Goal: Transaction & Acquisition: Purchase product/service

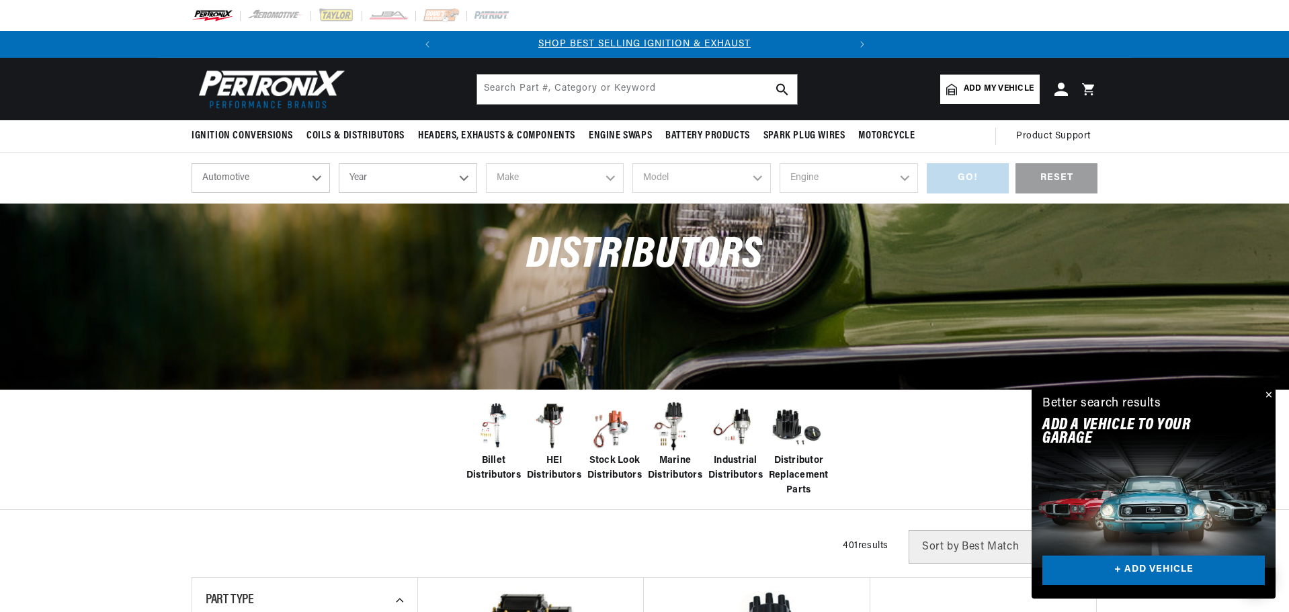
click at [986, 91] on span "Add my vehicle" at bounding box center [999, 89] width 70 height 13
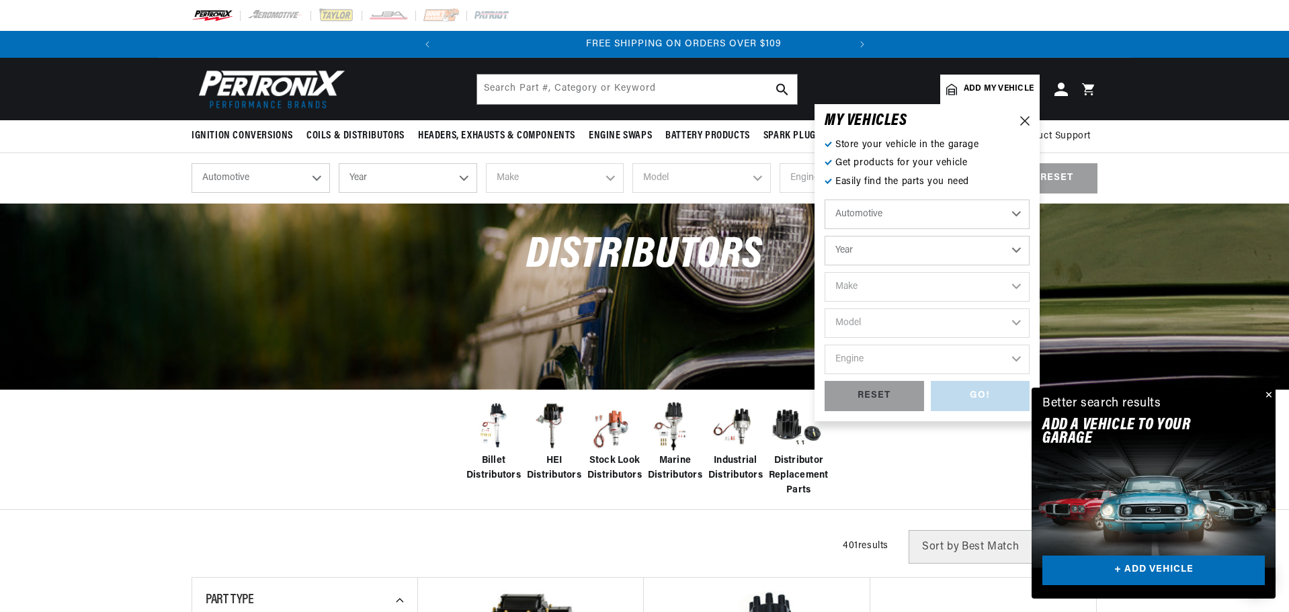
scroll to position [0, 407]
click at [986, 245] on select "Year 2026 2025 2024 2023 2022 2021 2020 2019 2018 2017 2016 2015 2014 2013 2012…" at bounding box center [926, 251] width 205 height 30
select select "2000"
click at [824, 236] on select "Year 2026 2025 2024 2023 2022 2021 2020 2019 2018 2017 2016 2015 2014 2013 2012…" at bounding box center [926, 251] width 205 height 30
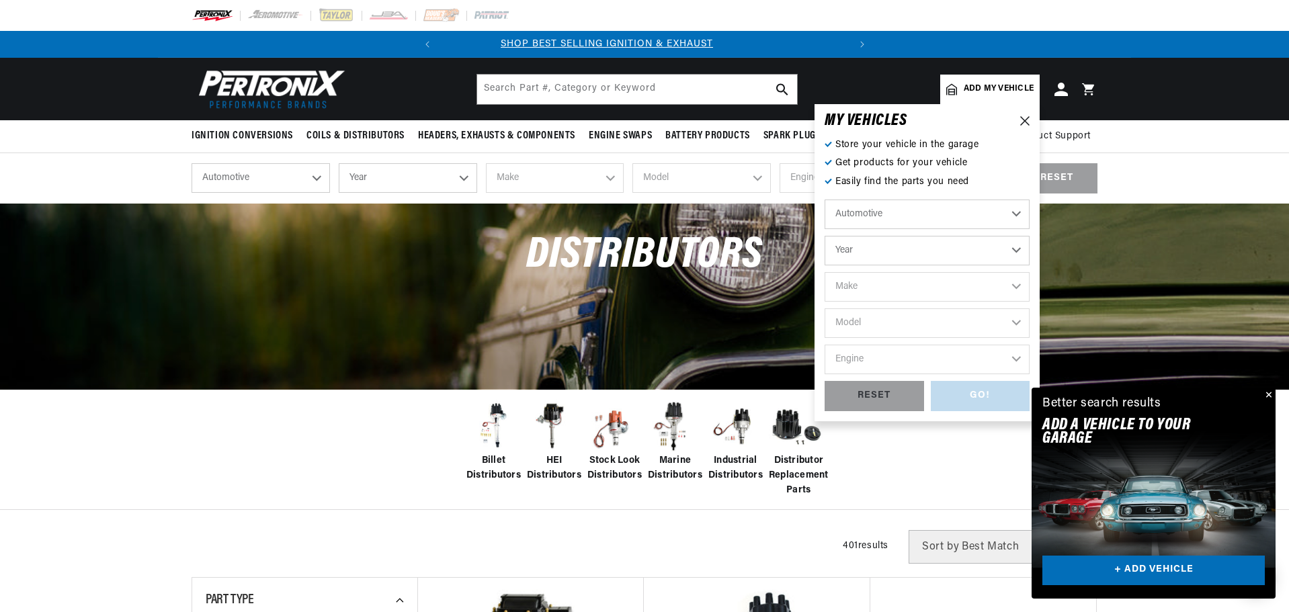
scroll to position [0, 0]
select select "2000"
click at [889, 293] on select "Make Buick Cadillac Chevrolet Chrysler Dodge Ford GMC Isuzu Jeep Lincoln Mazda …" at bounding box center [926, 287] width 205 height 30
select select "Ford"
click at [824, 272] on select "Make Buick Cadillac Chevrolet Chrysler Dodge Ford GMC Isuzu Jeep Lincoln Mazda …" at bounding box center [926, 287] width 205 height 30
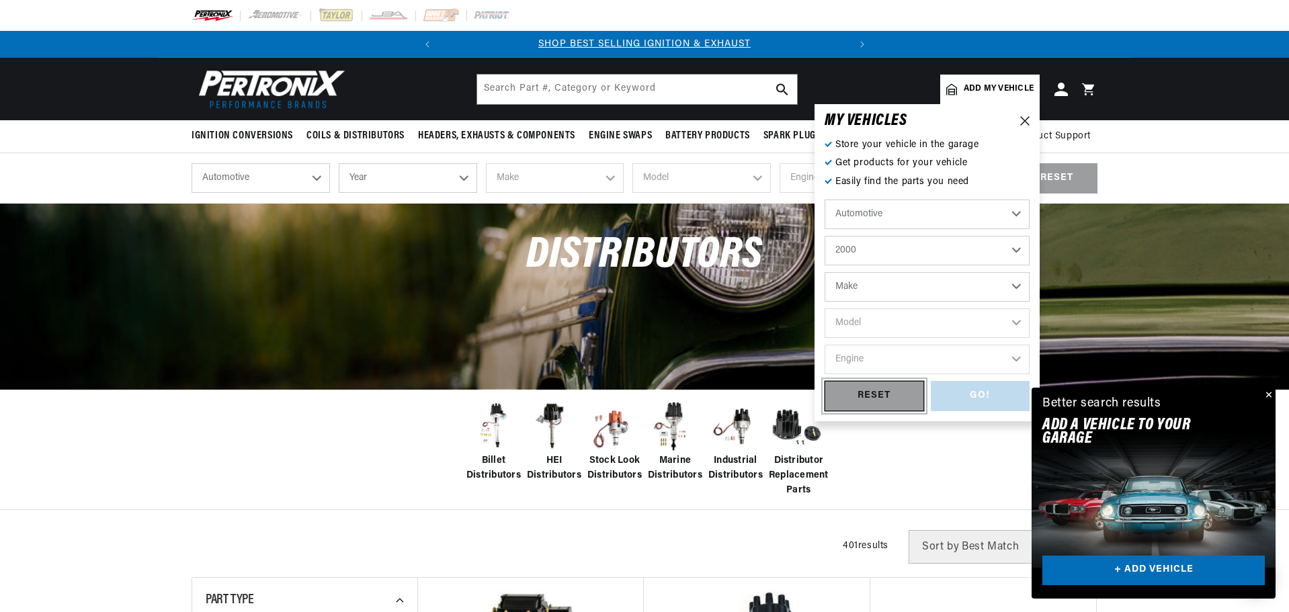
select select "Ford"
click at [874, 405] on div "RESET" at bounding box center [873, 396] width 99 height 30
select select "Year"
select select "Make"
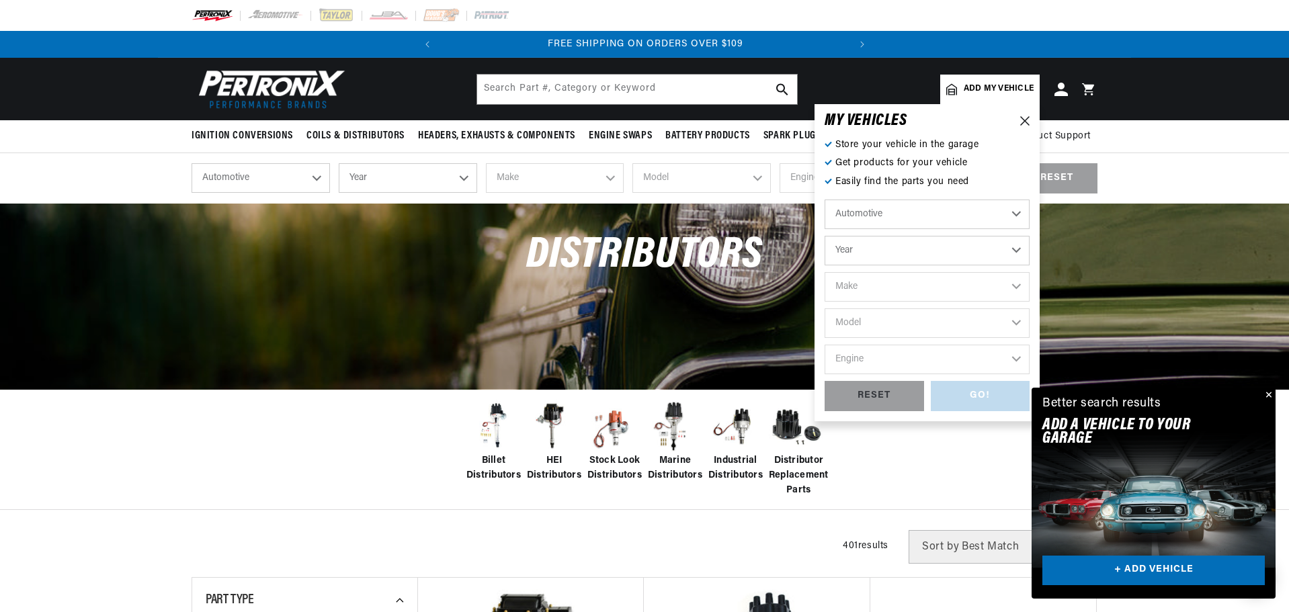
click at [1015, 255] on select "Year 2026 2025 2024 2023 2022 2021 2020 2019 2018 2017 2016 2015 2014 2013 2012…" at bounding box center [926, 251] width 205 height 30
select select "2000"
click at [824, 236] on select "Year 2026 2025 2024 2023 2022 2021 2020 2019 2018 2017 2016 2015 2014 2013 2012…" at bounding box center [926, 251] width 205 height 30
select select "2000"
click at [1006, 289] on select "Make Buick Cadillac Chevrolet Chrysler Dodge Ford GMC Isuzu Jeep Lincoln Mazda …" at bounding box center [926, 287] width 205 height 30
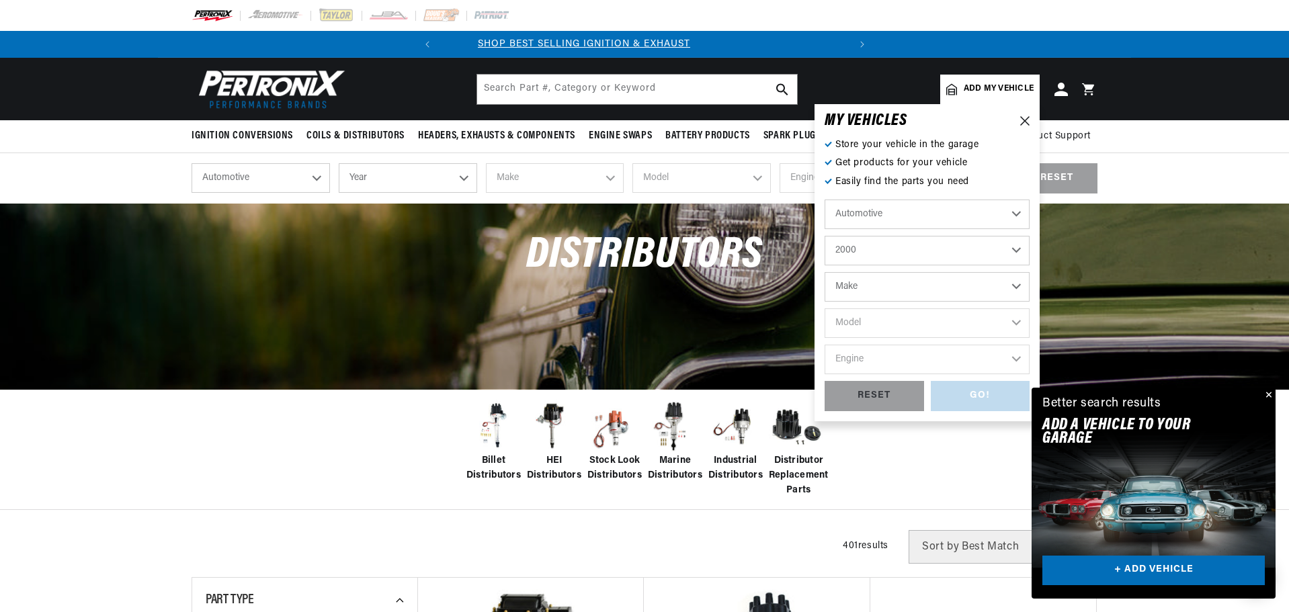
scroll to position [0, 0]
select select "Ford"
click at [824, 272] on select "Make Buick Cadillac Chevrolet Chrysler Dodge Ford GMC Isuzu Jeep Lincoln Mazda …" at bounding box center [926, 287] width 205 height 30
select select "Ford"
click at [1016, 323] on select "Model Contour Crown Victoria E-150 Econoline E-150 Econoline Club Wagon E-250 E…" at bounding box center [926, 323] width 205 height 30
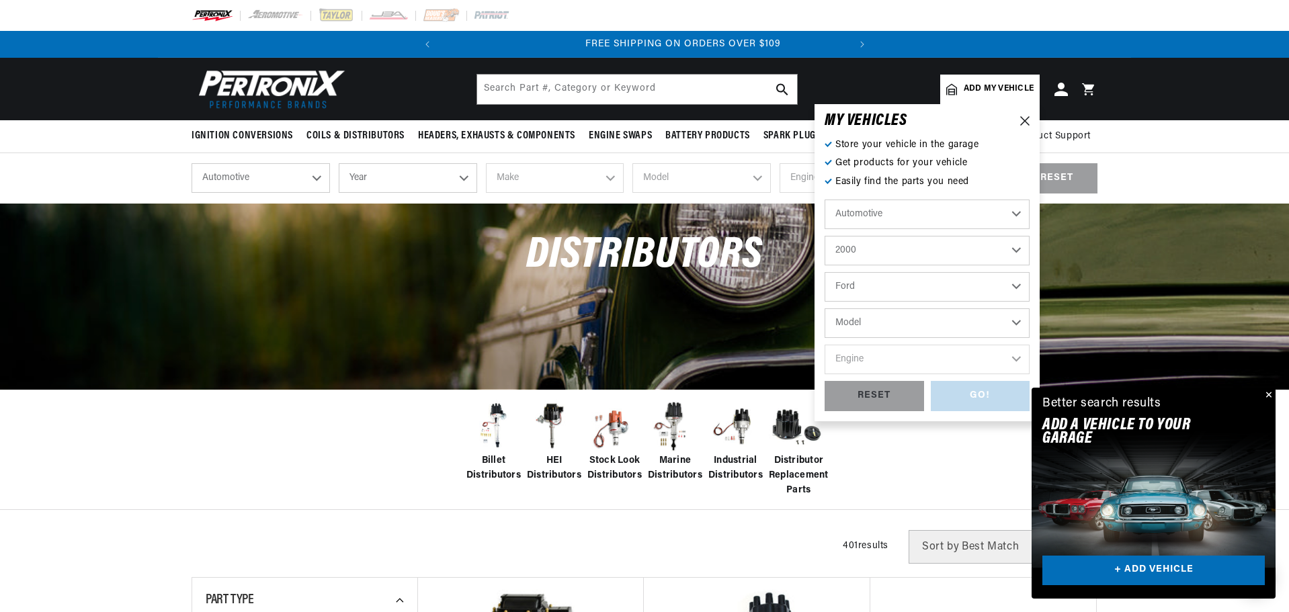
scroll to position [0, 407]
select select "Mustang"
click at [824, 308] on select "Model Contour Crown Victoria E-150 Econoline E-150 Econoline Club Wagon E-250 E…" at bounding box center [926, 323] width 205 height 30
click at [1011, 362] on select "Engine 3.8L 4.6L 5.4L" at bounding box center [926, 360] width 205 height 30
click at [1017, 316] on select "Contour Crown Victoria E-150 Econoline E-150 Econoline Club Wagon E-250 Econoli…" at bounding box center [926, 323] width 205 height 30
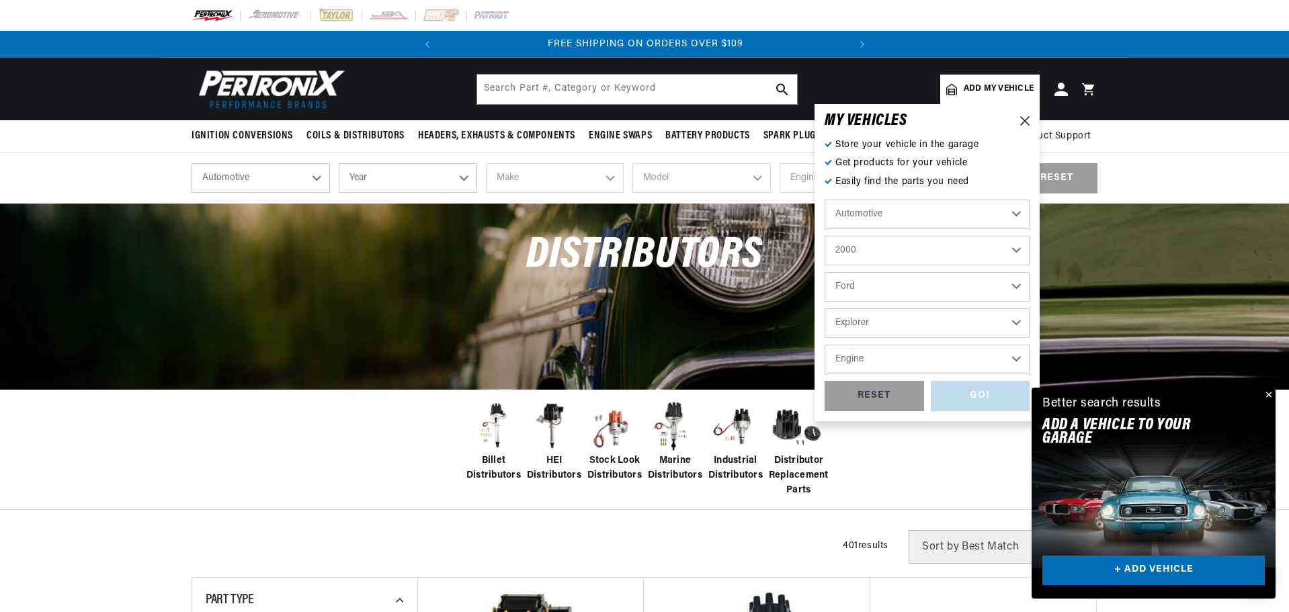
click at [824, 308] on select "Contour Crown Victoria E-150 Econoline E-150 Econoline Club Wagon E-250 Econoli…" at bounding box center [926, 323] width 205 height 30
select select "Explorer"
click at [1001, 359] on select "Engine 4.0L 5.0L" at bounding box center [926, 360] width 205 height 30
select select "5.0L"
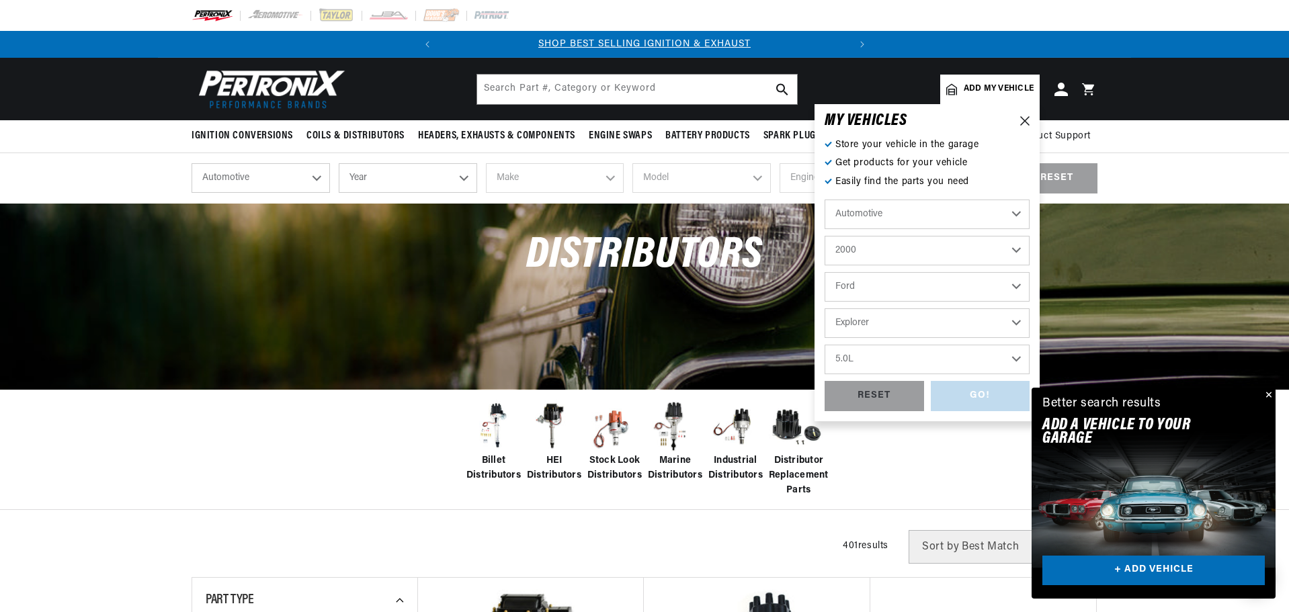
click at [824, 345] on select "Engine 4.0L 5.0L" at bounding box center [926, 360] width 205 height 30
select select "5.0L"
click at [966, 394] on div "GO!" at bounding box center [980, 396] width 99 height 30
select select "2000"
select select "Ford"
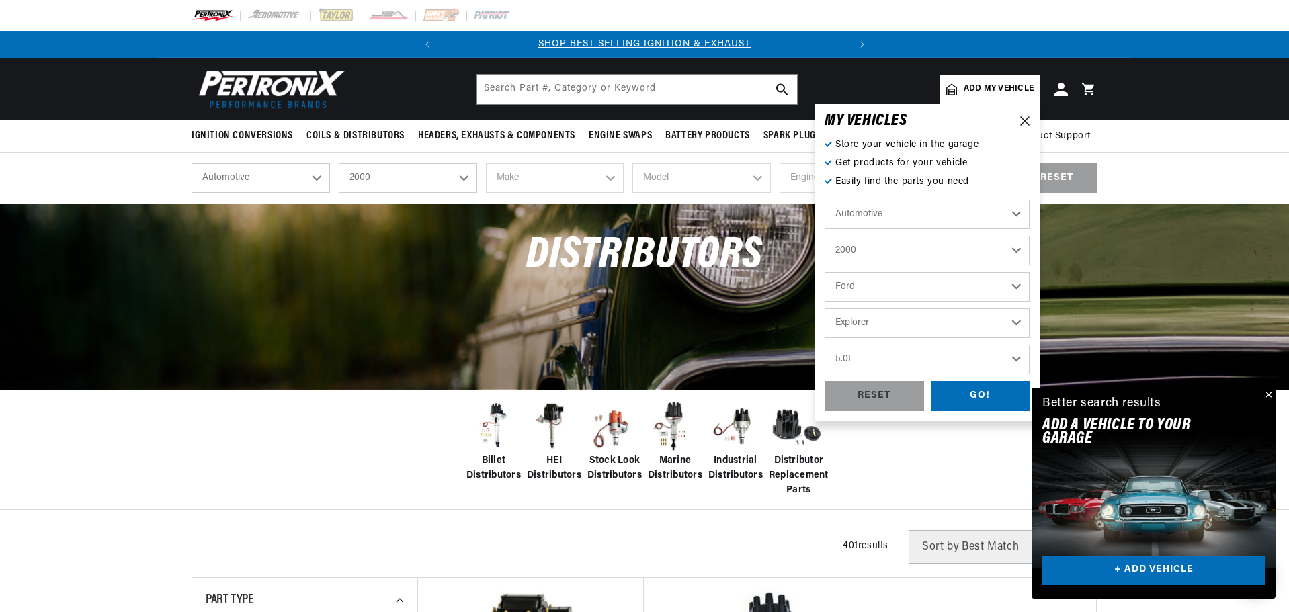
select select "Explorer"
select select "5.0L"
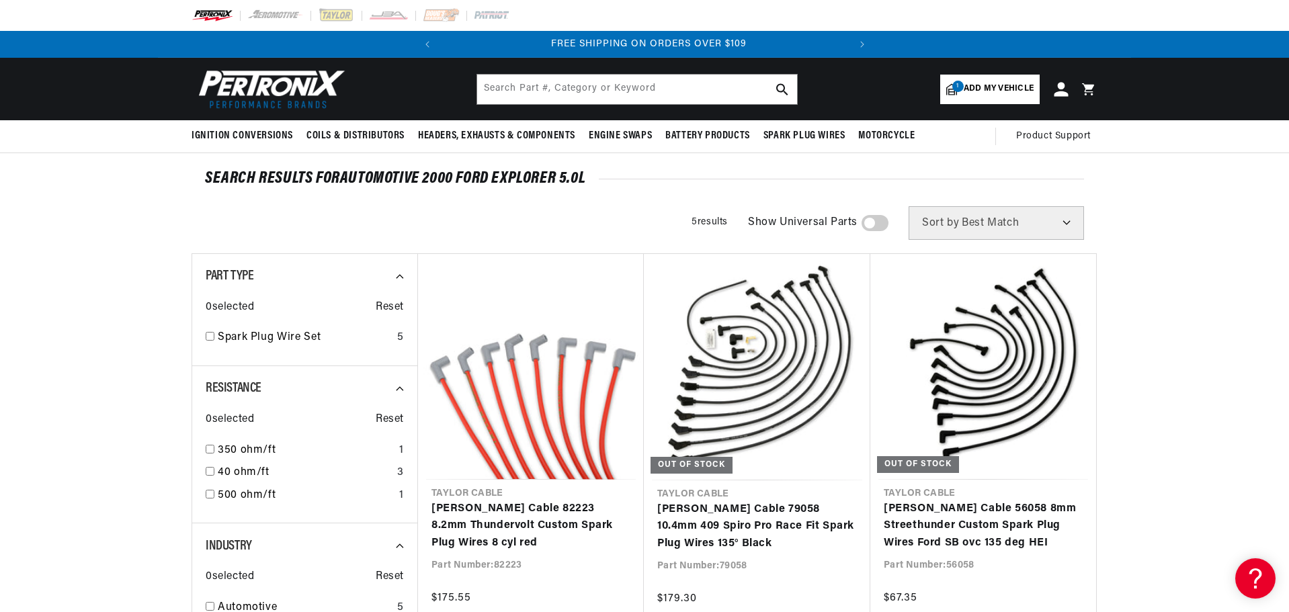
scroll to position [0, 407]
click at [1005, 93] on span "Add my vehicle" at bounding box center [999, 89] width 70 height 13
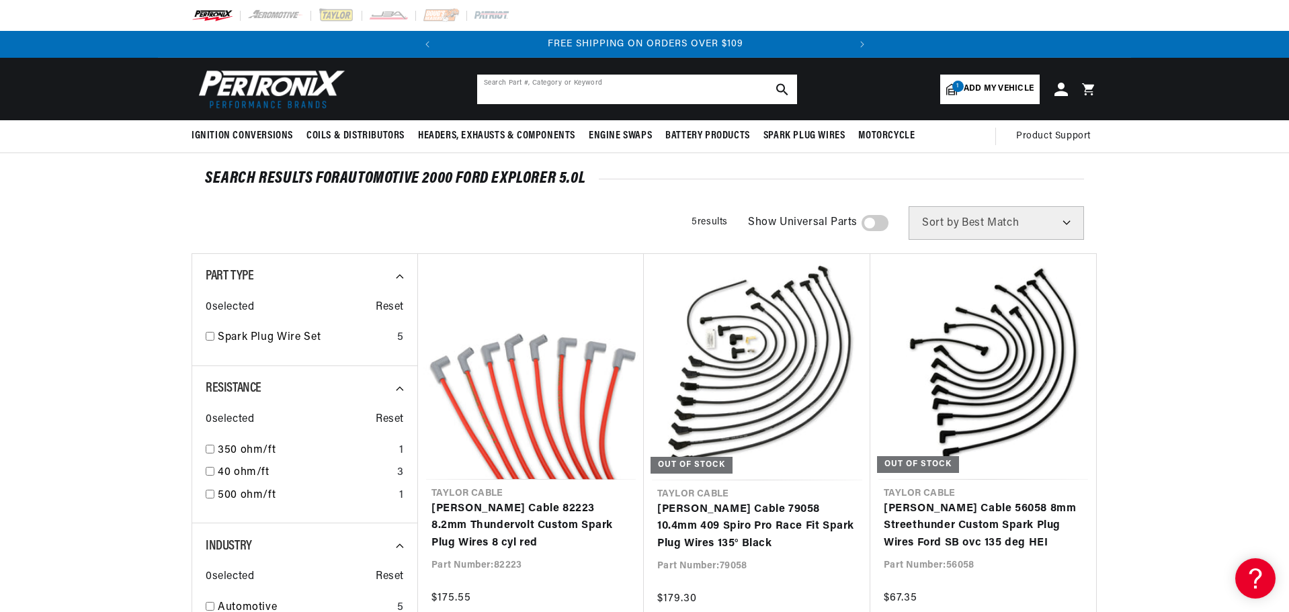
click at [595, 83] on input "text" at bounding box center [637, 90] width 320 height 30
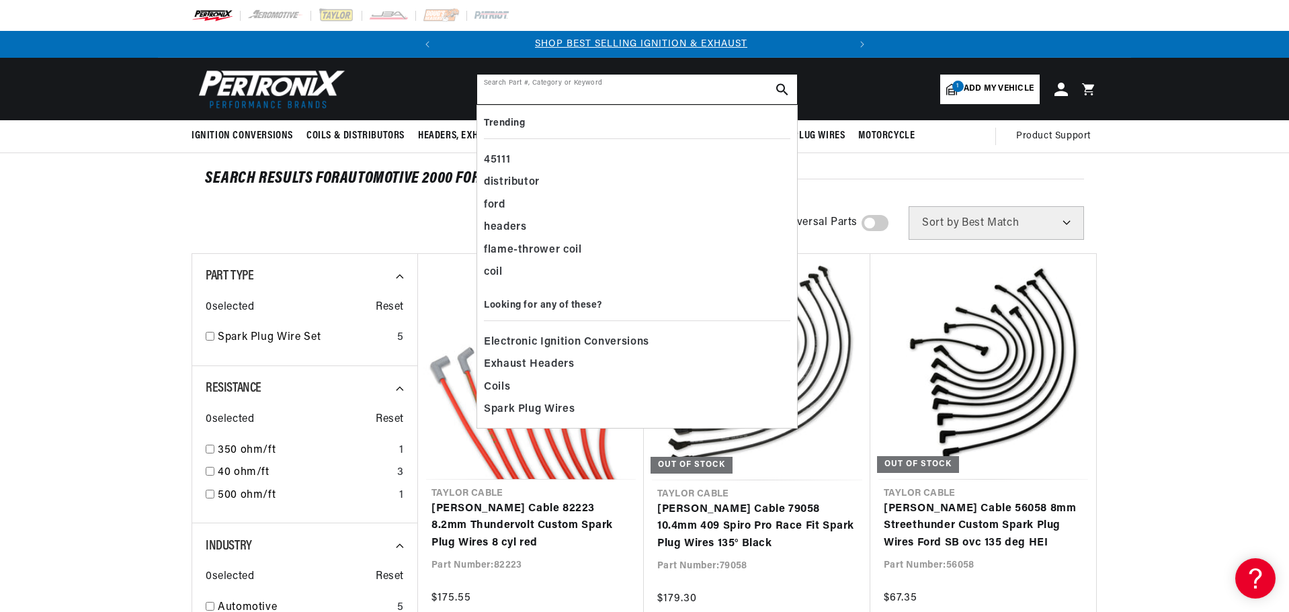
scroll to position [0, 0]
click at [541, 183] on div "distributor" at bounding box center [637, 182] width 306 height 23
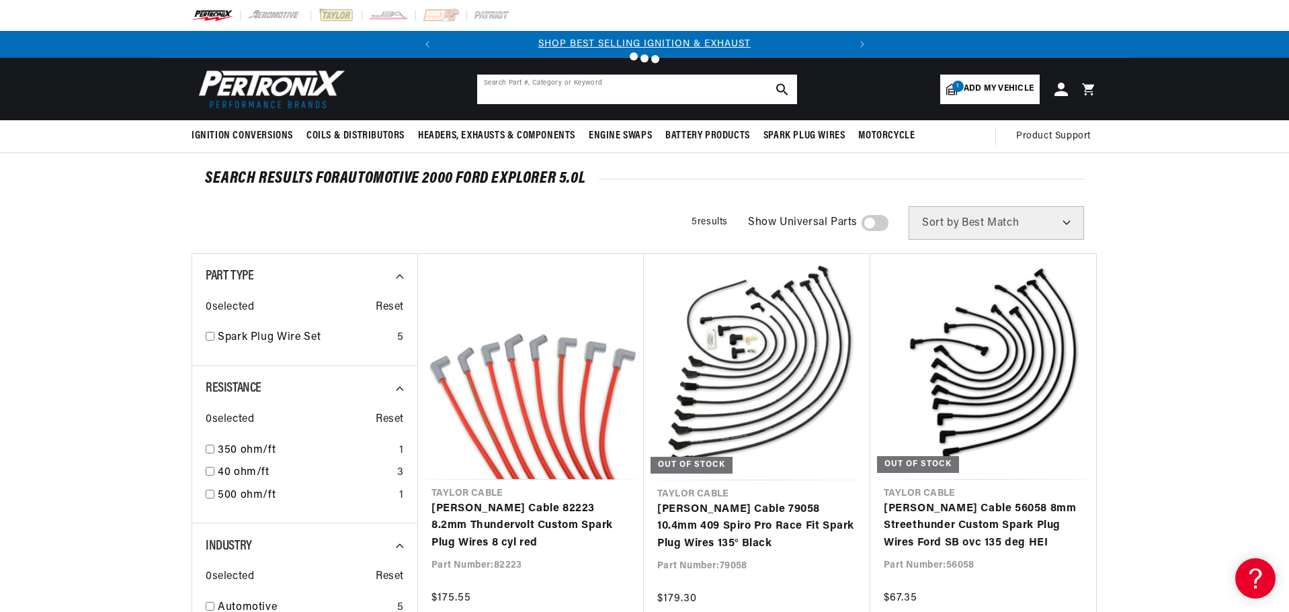
type input "distributor"
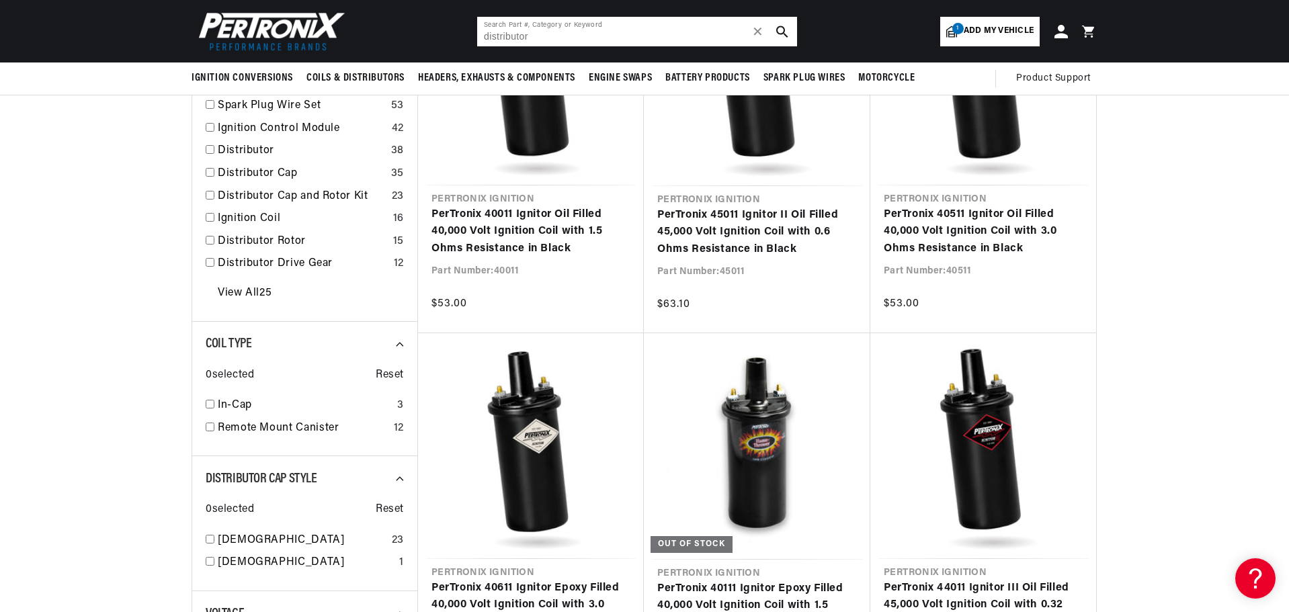
scroll to position [269, 0]
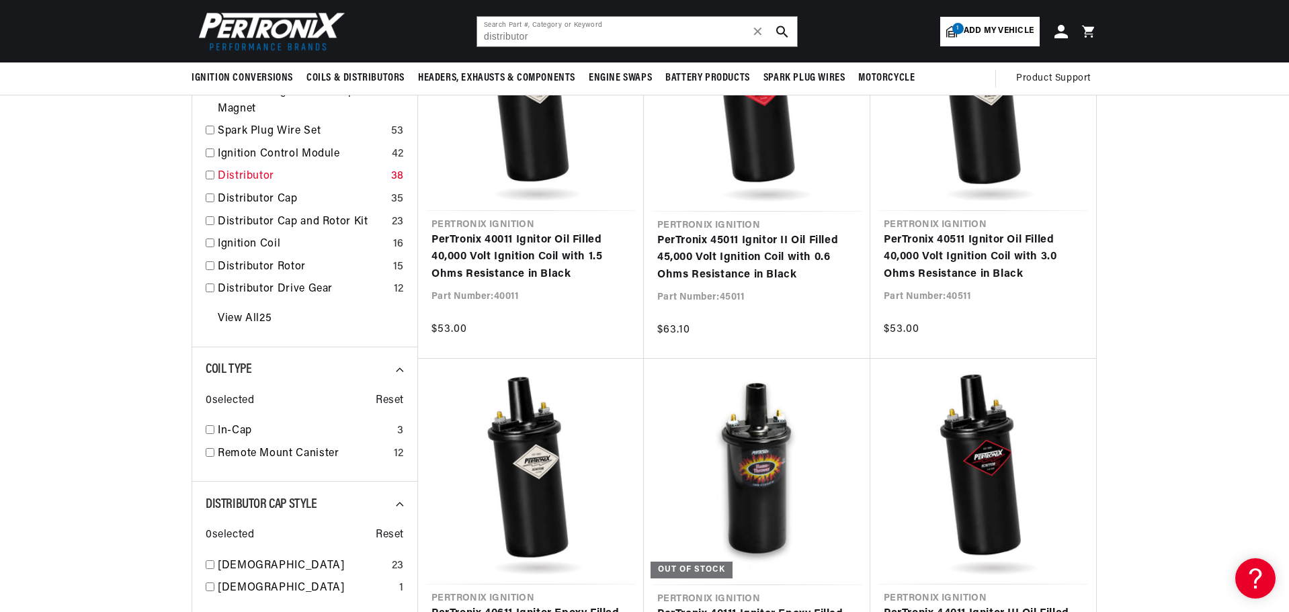
click at [213, 174] on input "checkbox" at bounding box center [210, 175] width 9 height 9
checkbox input "false"
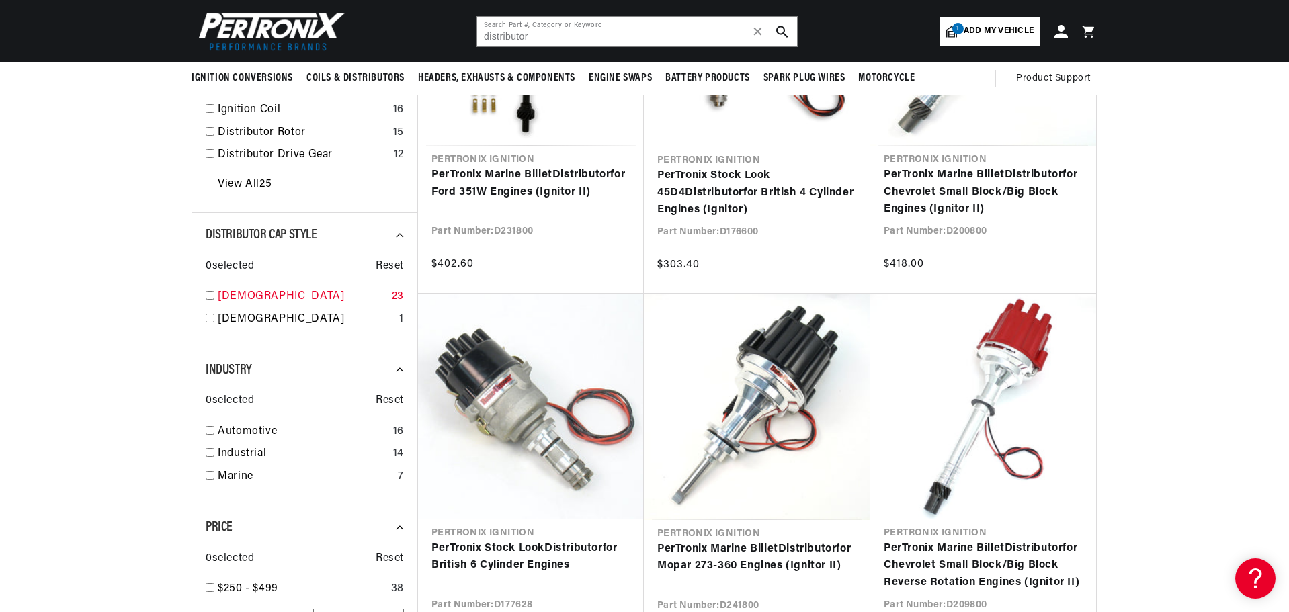
scroll to position [0, 407]
click at [208, 295] on input "checkbox" at bounding box center [210, 295] width 9 height 9
checkbox input "true"
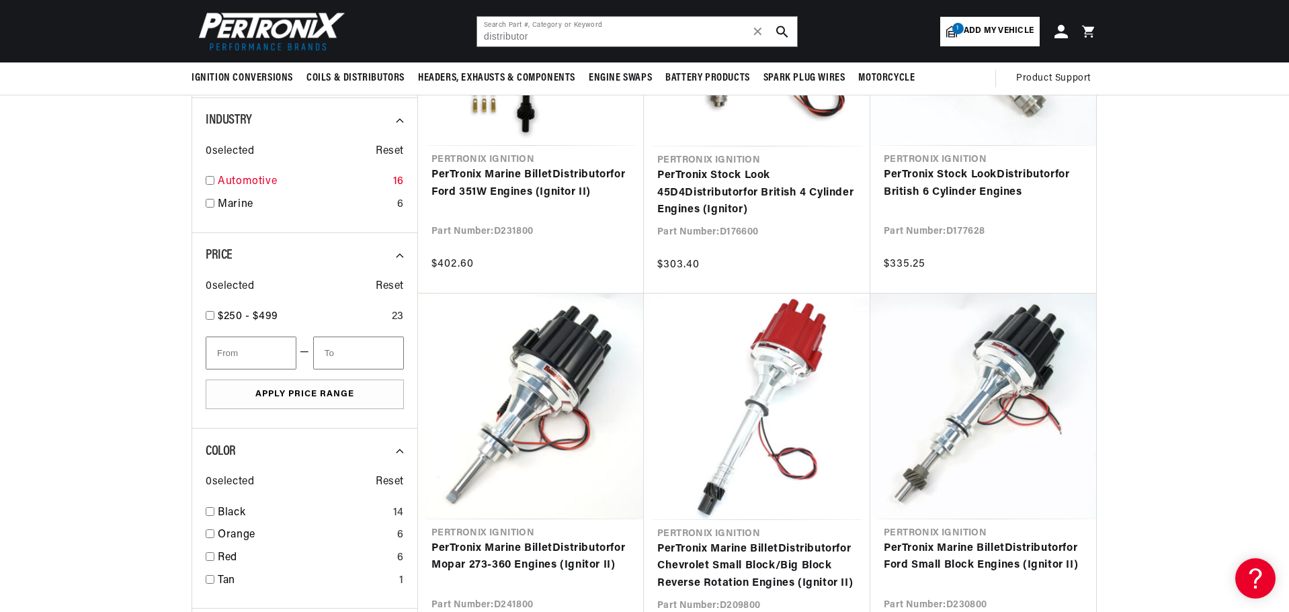
click at [213, 178] on input "checkbox" at bounding box center [210, 180] width 9 height 9
checkbox input "true"
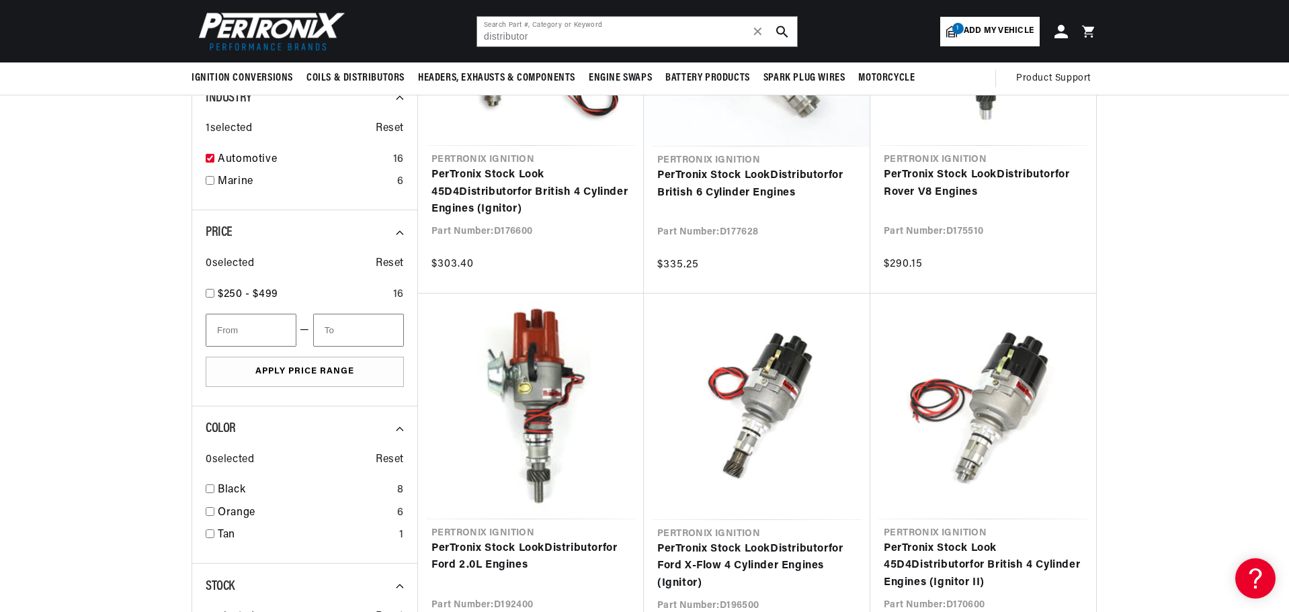
click at [283, 326] on input "number" at bounding box center [251, 330] width 91 height 33
type input "250"
click at [361, 335] on input "number" at bounding box center [358, 330] width 91 height 33
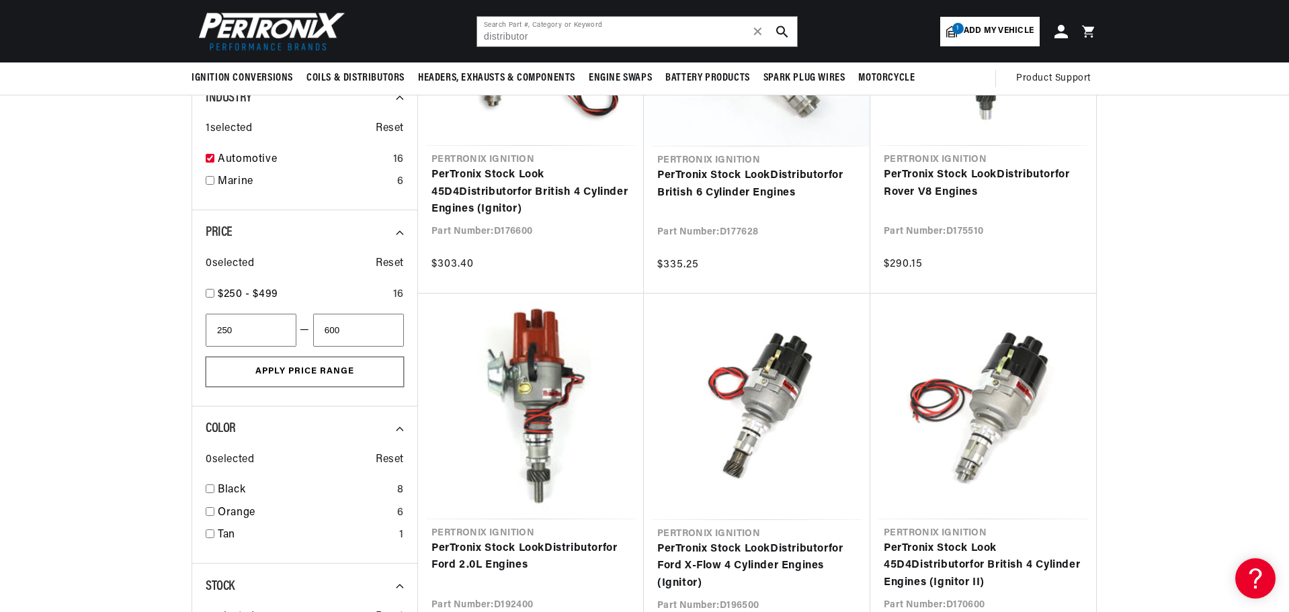
type input "600"
click at [307, 370] on button "Apply Price Range" at bounding box center [305, 372] width 198 height 30
type input "250"
type input "600"
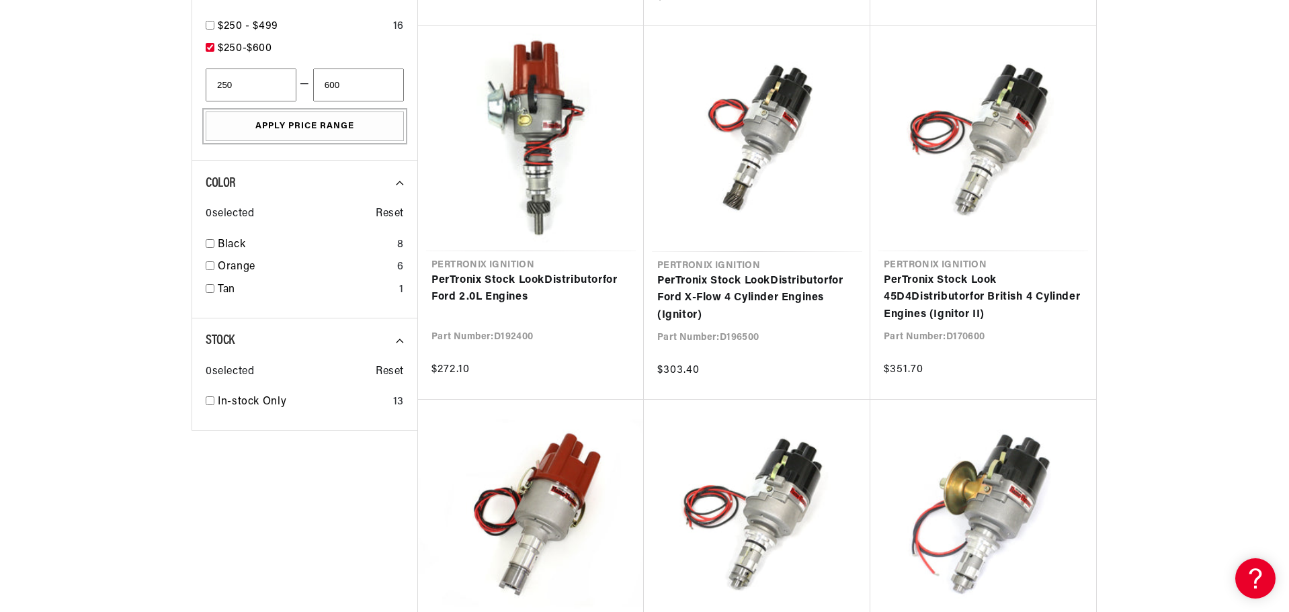
scroll to position [672, 0]
click at [208, 243] on input "checkbox" at bounding box center [210, 243] width 9 height 9
checkbox input "true"
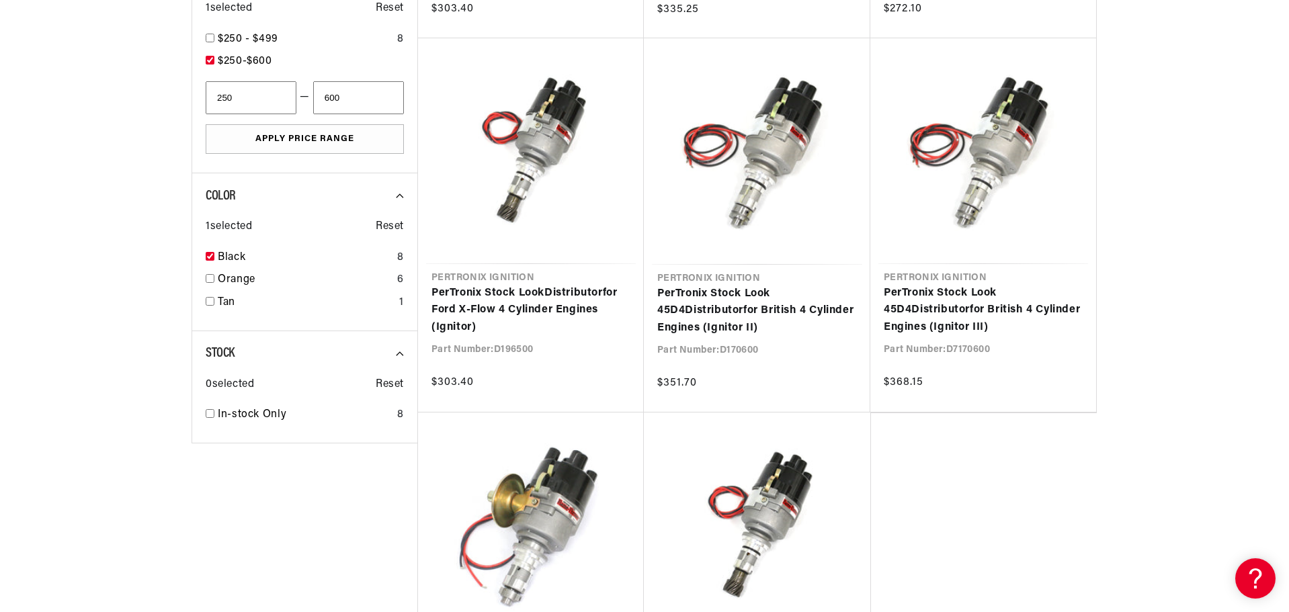
scroll to position [0, 407]
click at [213, 409] on input "checkbox" at bounding box center [210, 413] width 9 height 9
checkbox input "true"
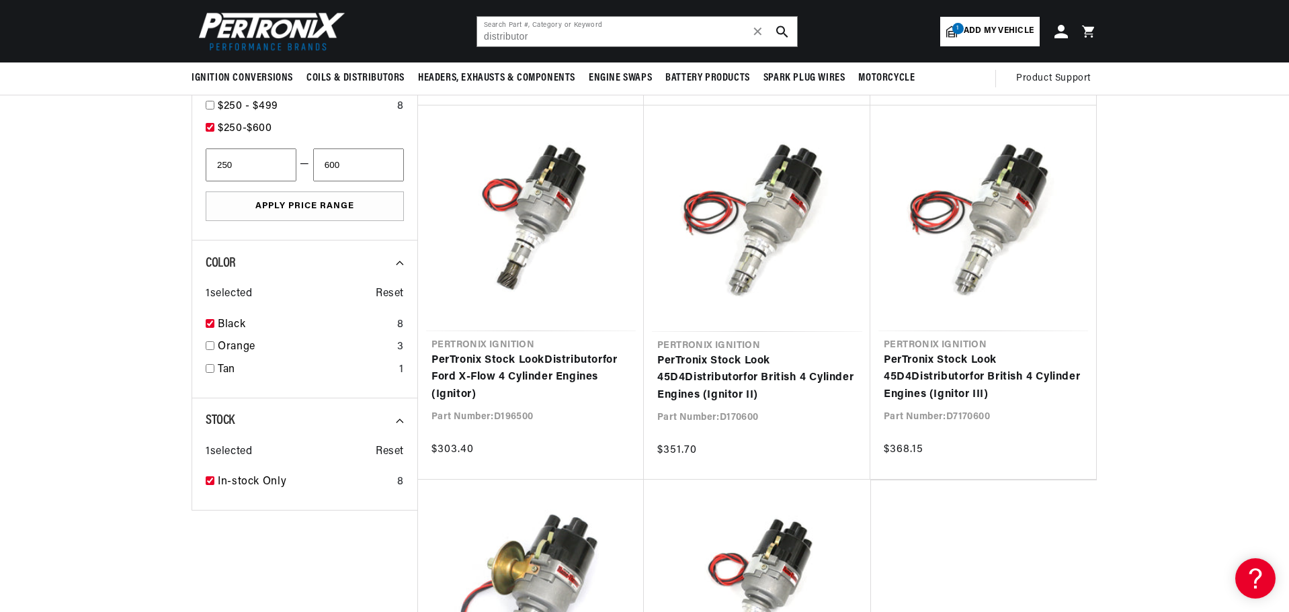
click at [964, 26] on span "Add my vehicle" at bounding box center [999, 31] width 70 height 13
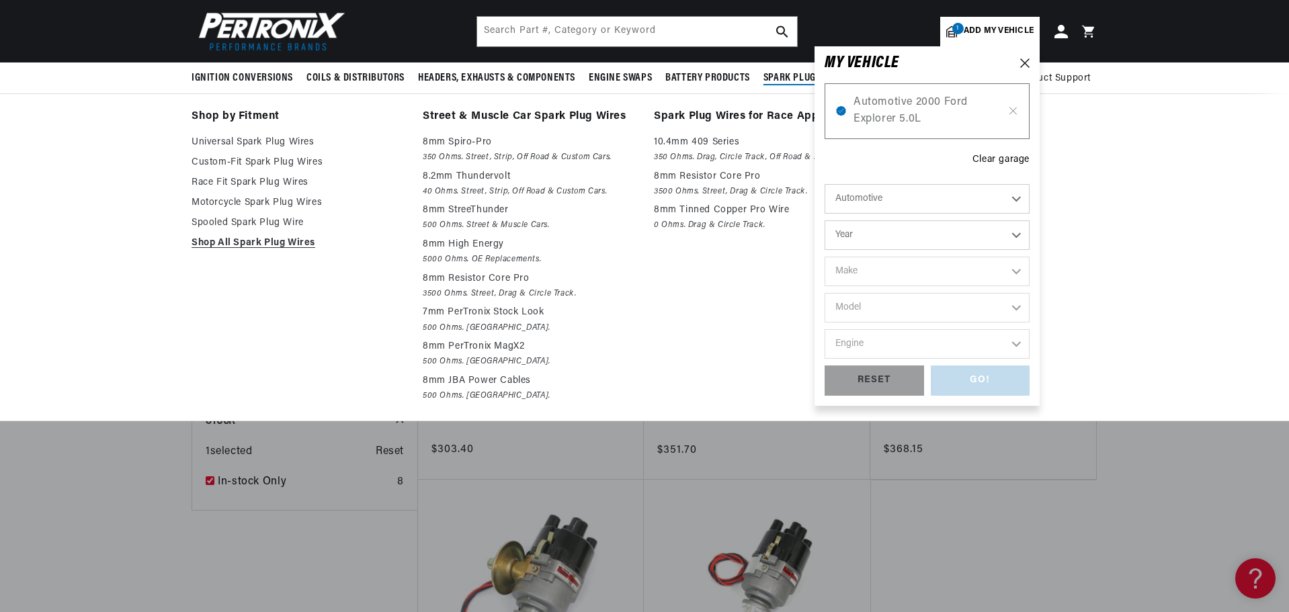
scroll to position [0, 407]
click at [105, 150] on div "Shop by Fitment Universal Spark Plug Wires Custom-Fit Spark Plug Wires Race Fit…" at bounding box center [644, 256] width 1289 height 327
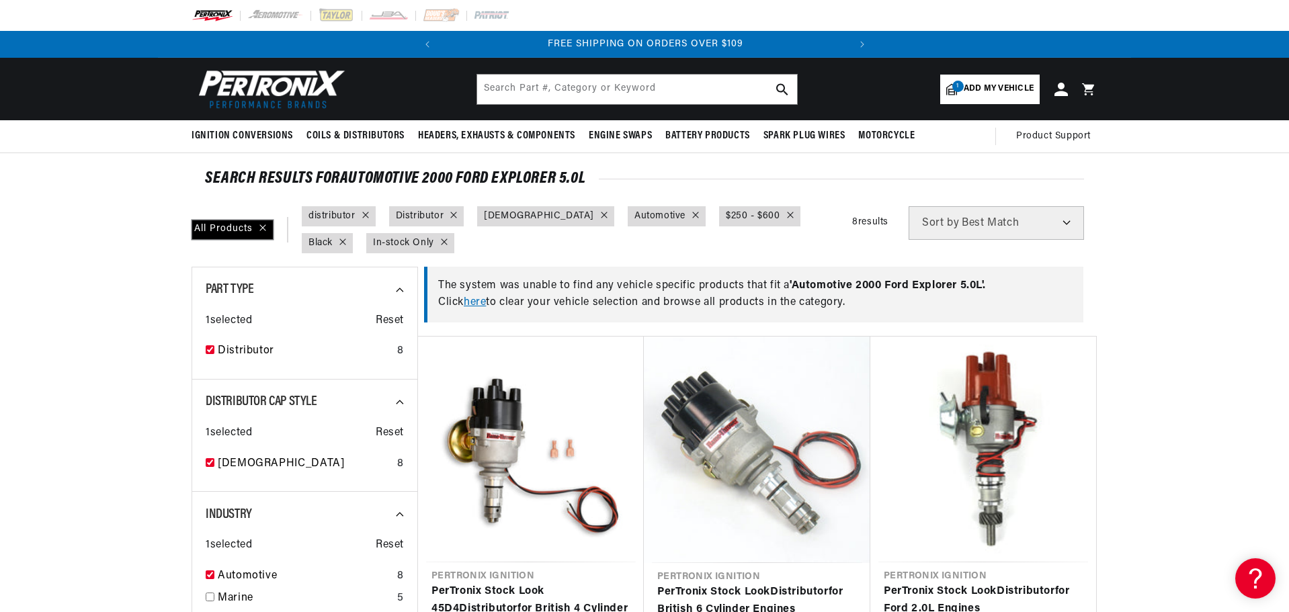
click at [259, 222] on div "All Products" at bounding box center [232, 230] width 82 height 20
checkbox input "false"
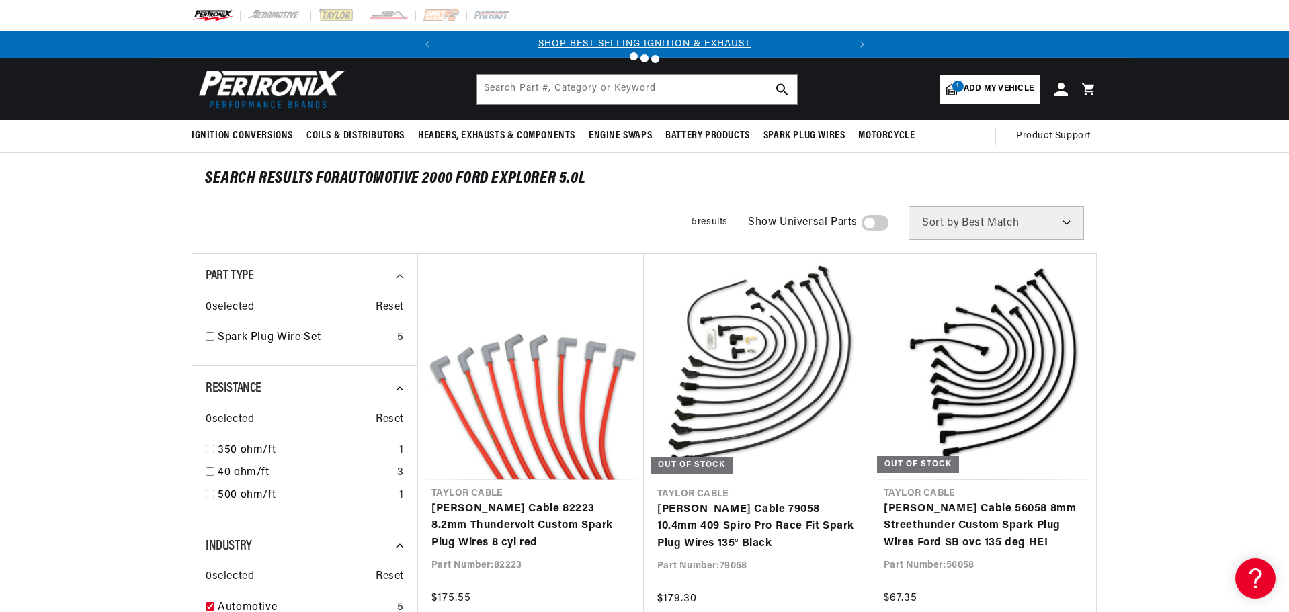
type input "distributor"
checkbox input "true"
type input "250"
type input "600"
checkbox input "true"
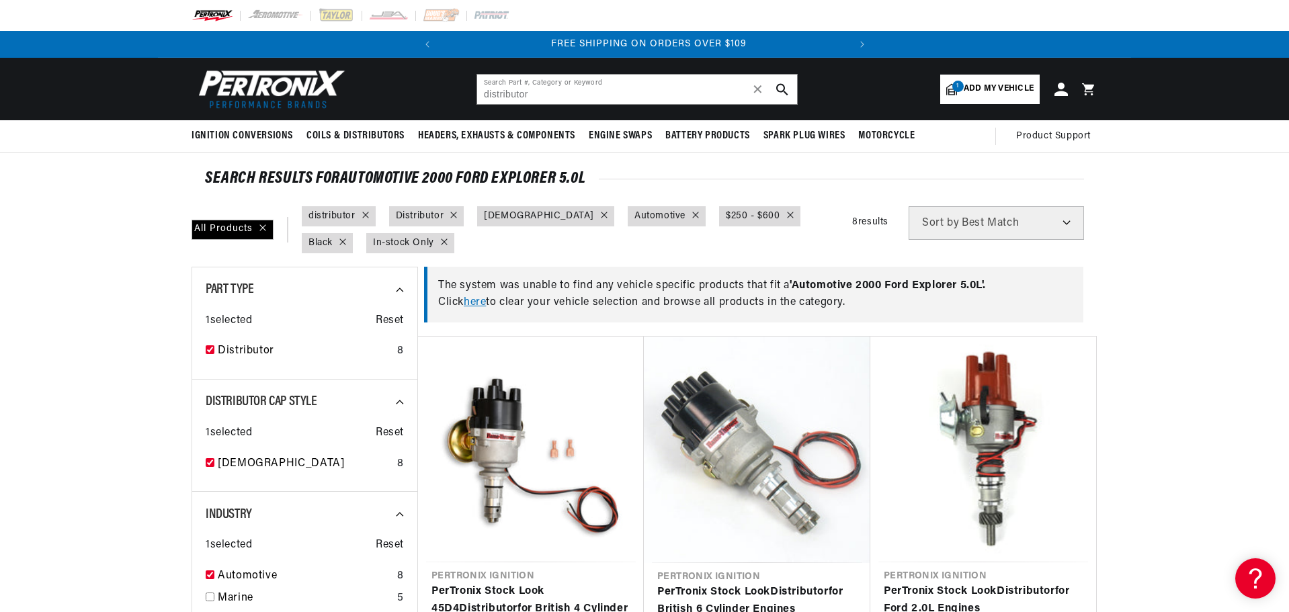
scroll to position [0, 407]
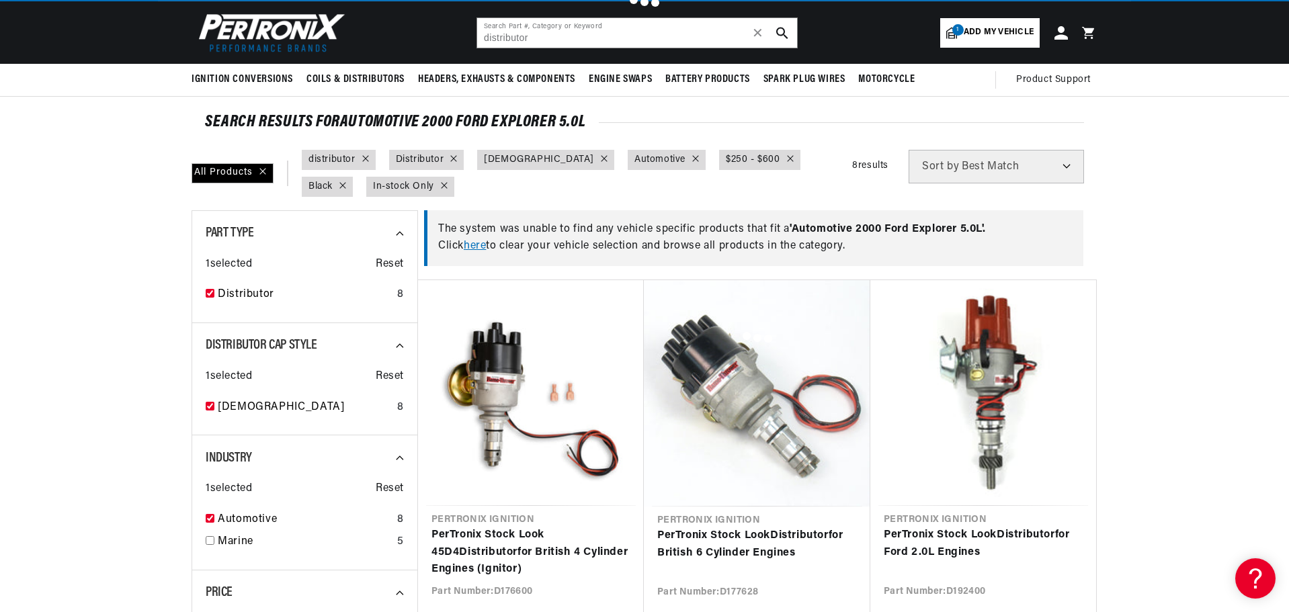
checkbox input "false"
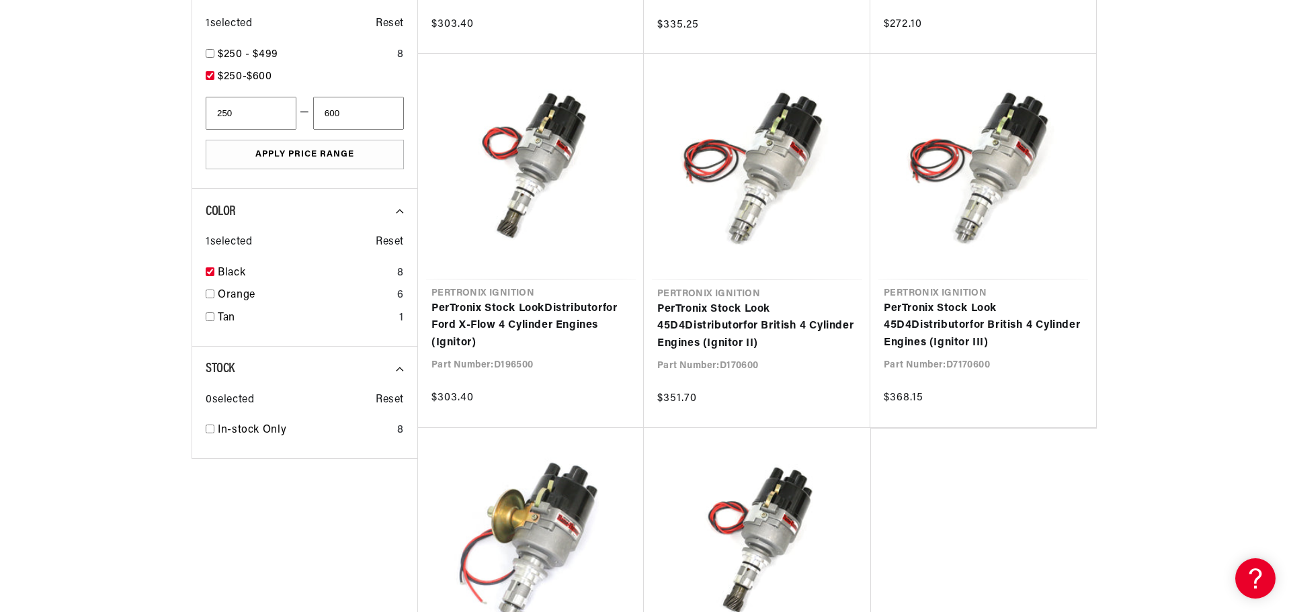
scroll to position [672, 0]
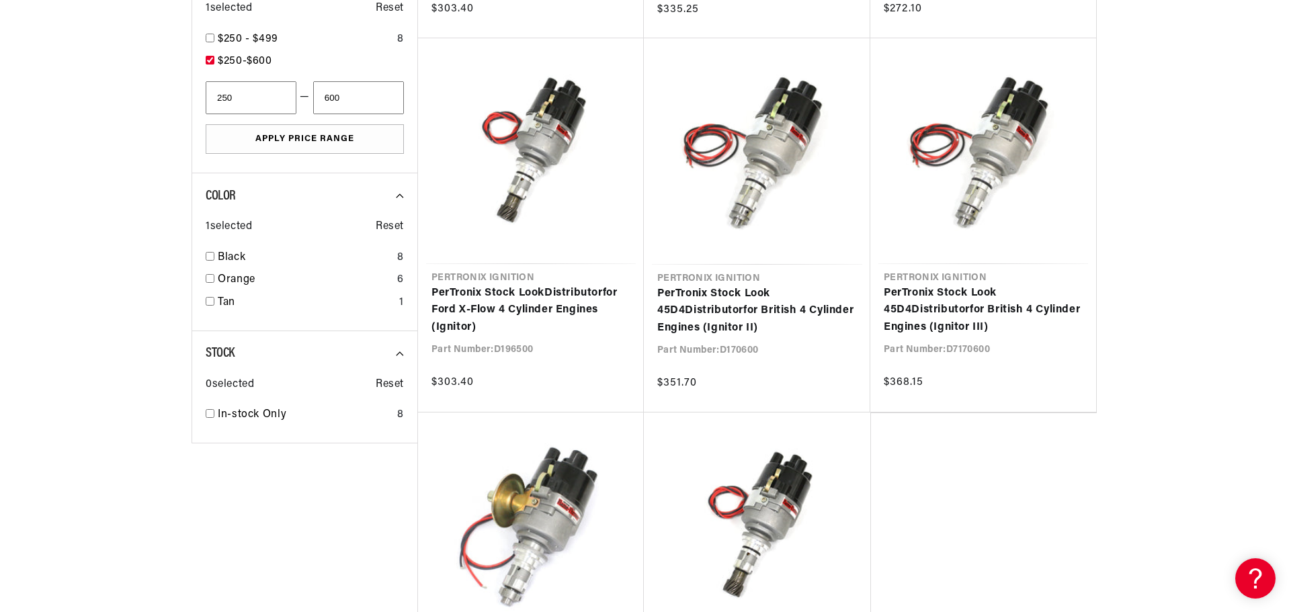
checkbox input "false"
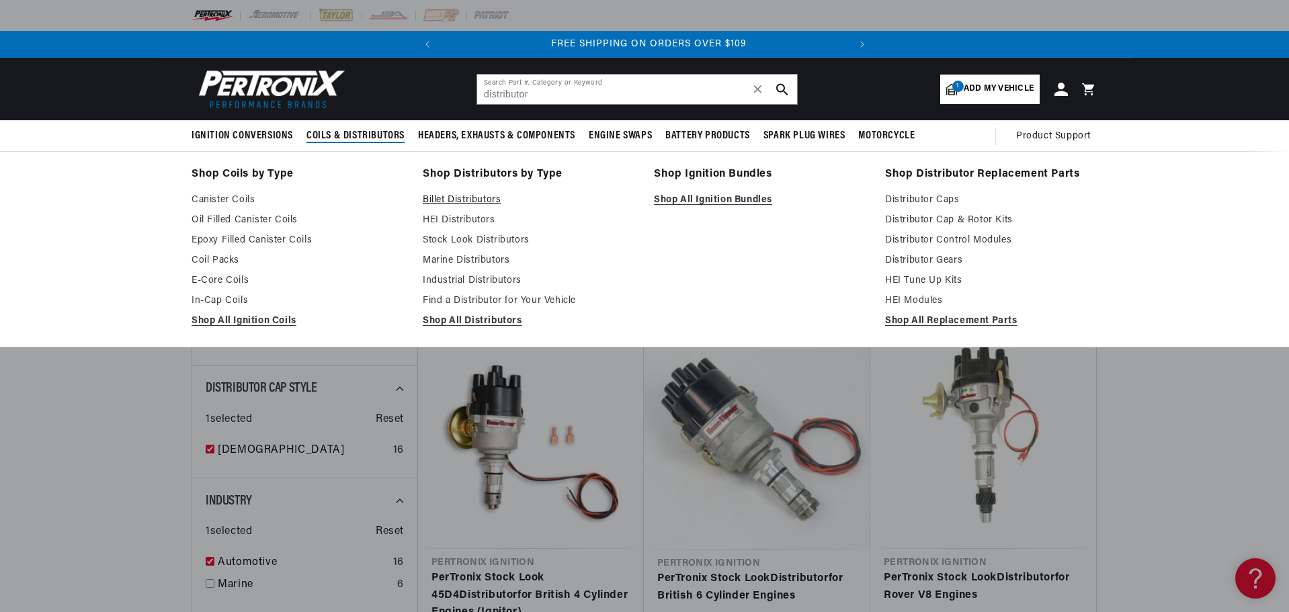
scroll to position [0, 407]
click at [441, 196] on link "Billet Distributors" at bounding box center [529, 200] width 212 height 16
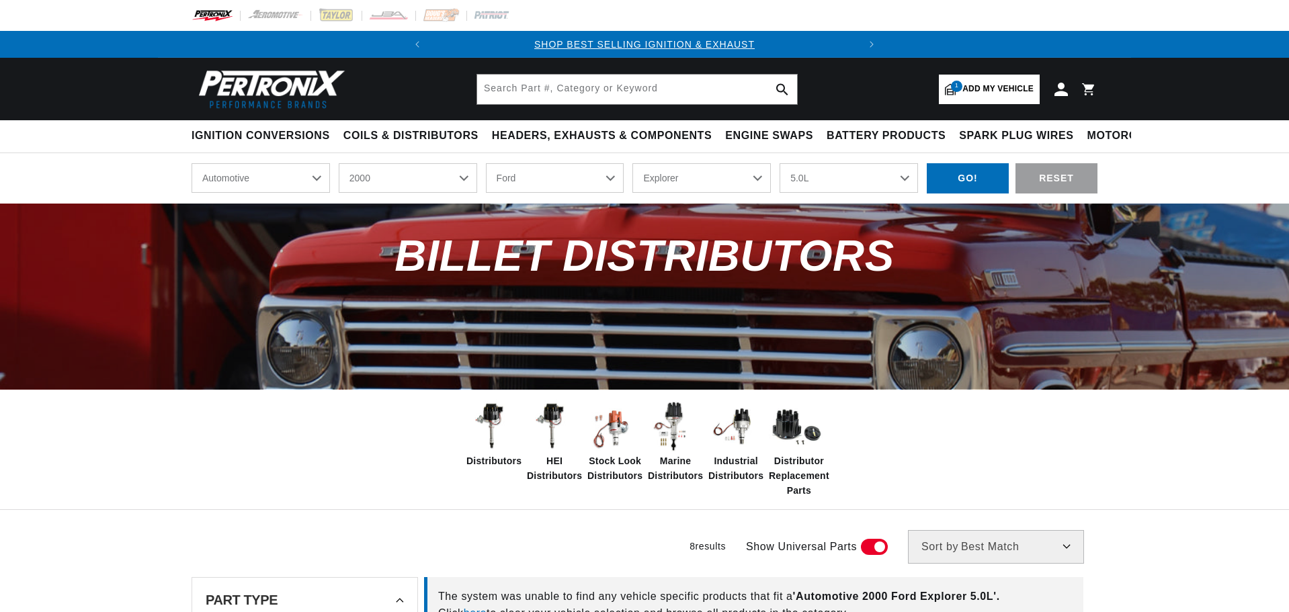
select select "2000"
select select "Ford"
select select "Explorer"
select select "5.0L"
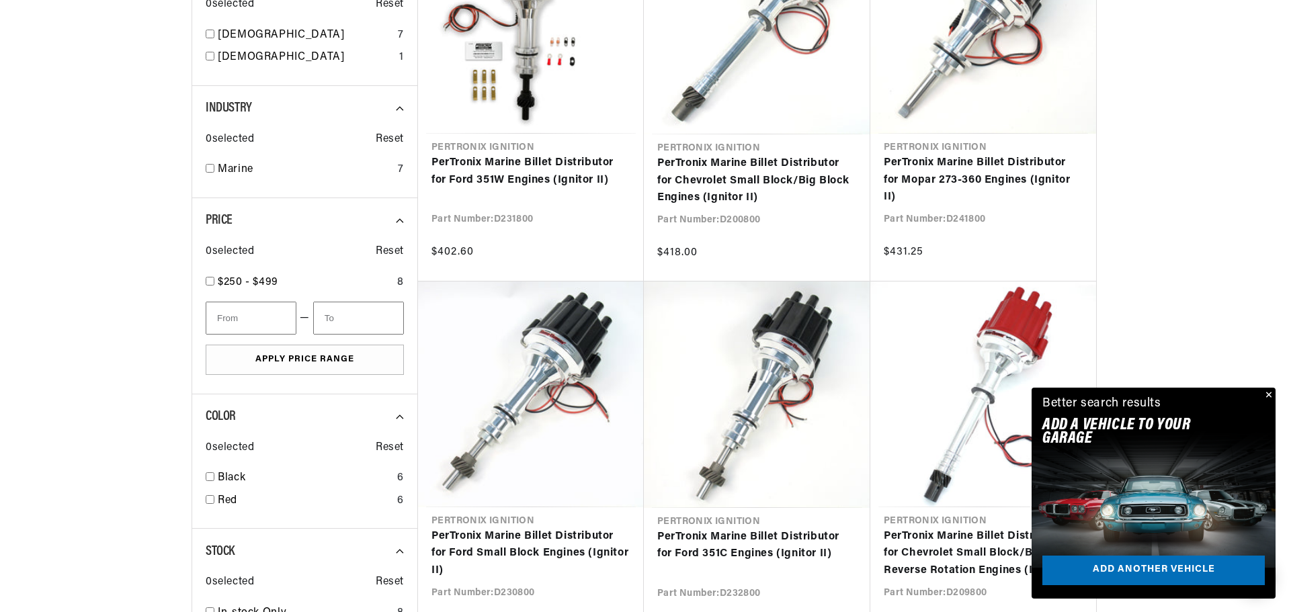
click at [1267, 394] on button "Close" at bounding box center [1267, 396] width 16 height 16
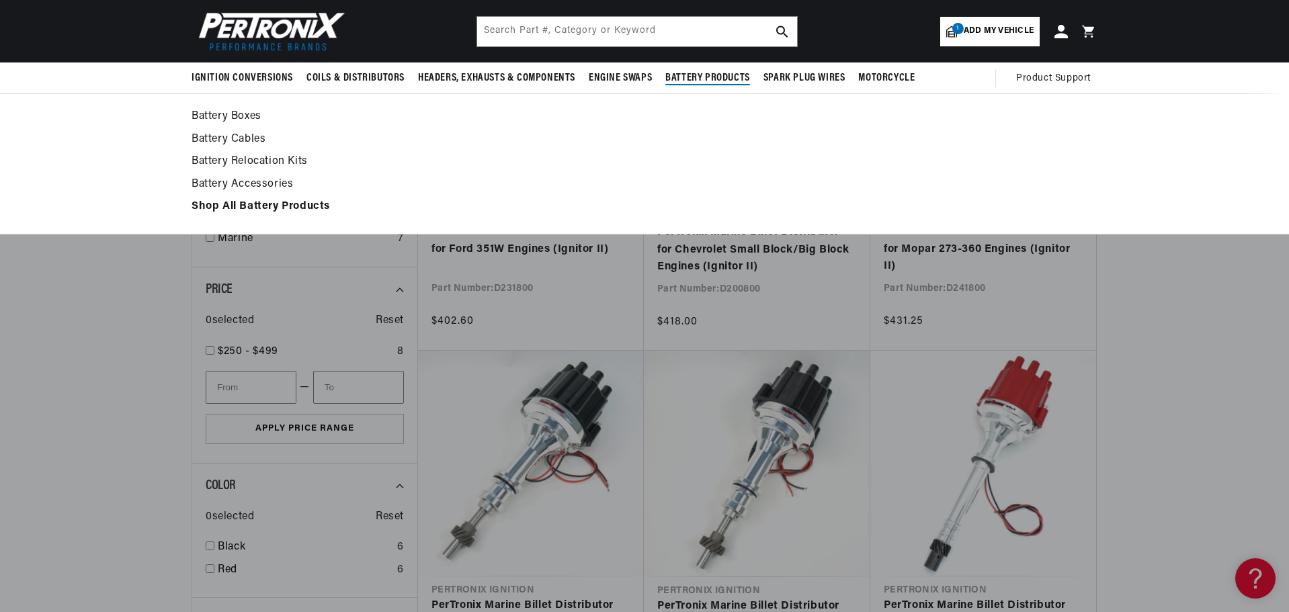
scroll to position [538, 0]
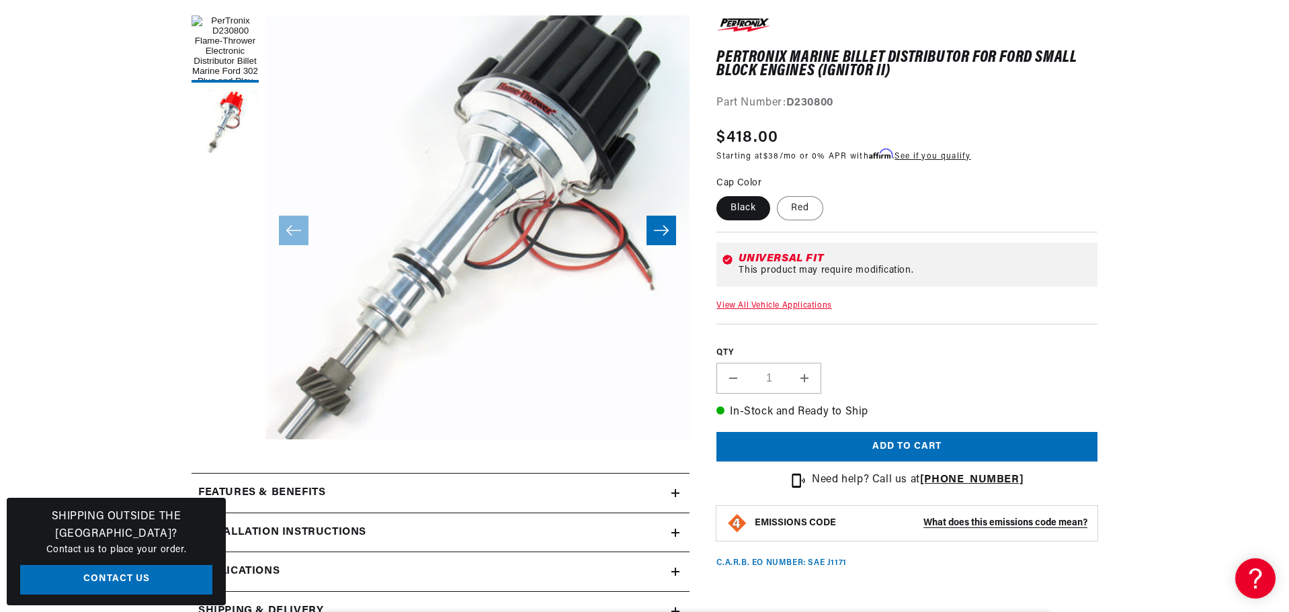
scroll to position [202, 0]
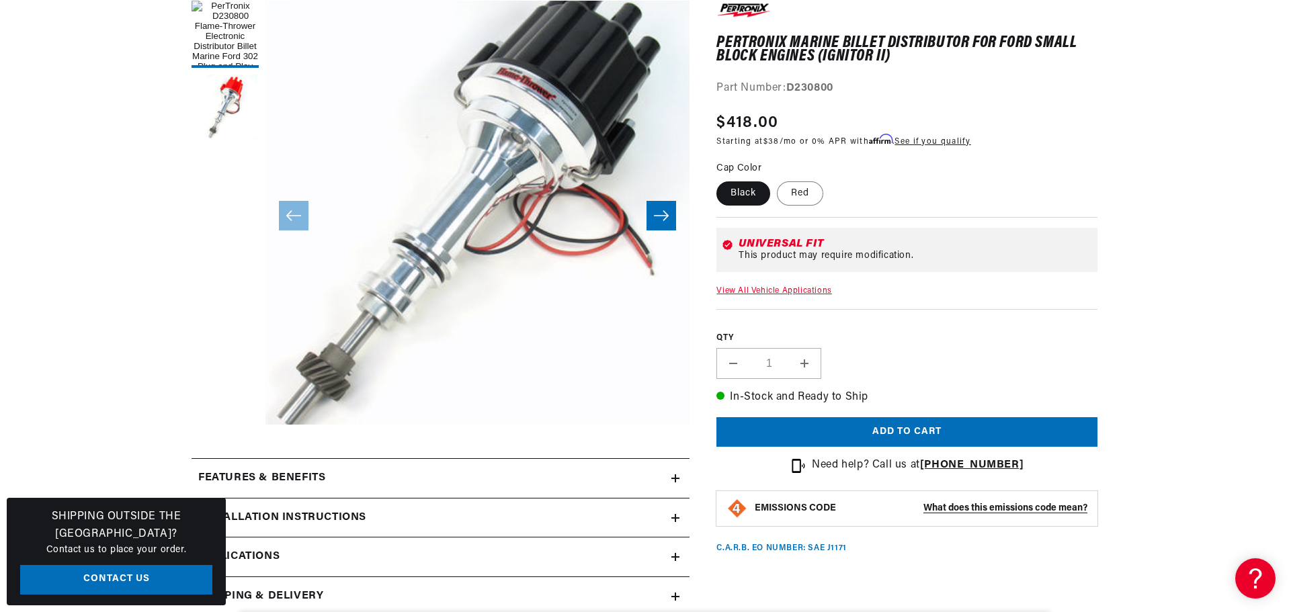
click at [771, 293] on link "View All Vehicle Applications" at bounding box center [773, 291] width 115 height 8
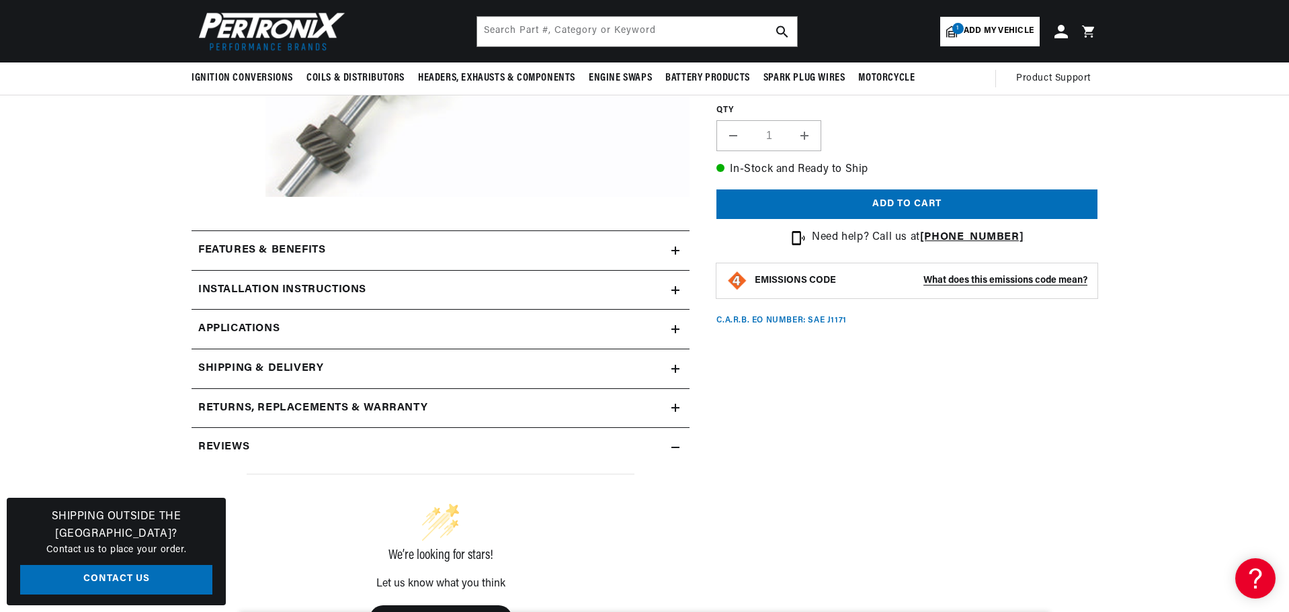
click at [638, 328] on link "Applications" at bounding box center [440, 330] width 498 height 40
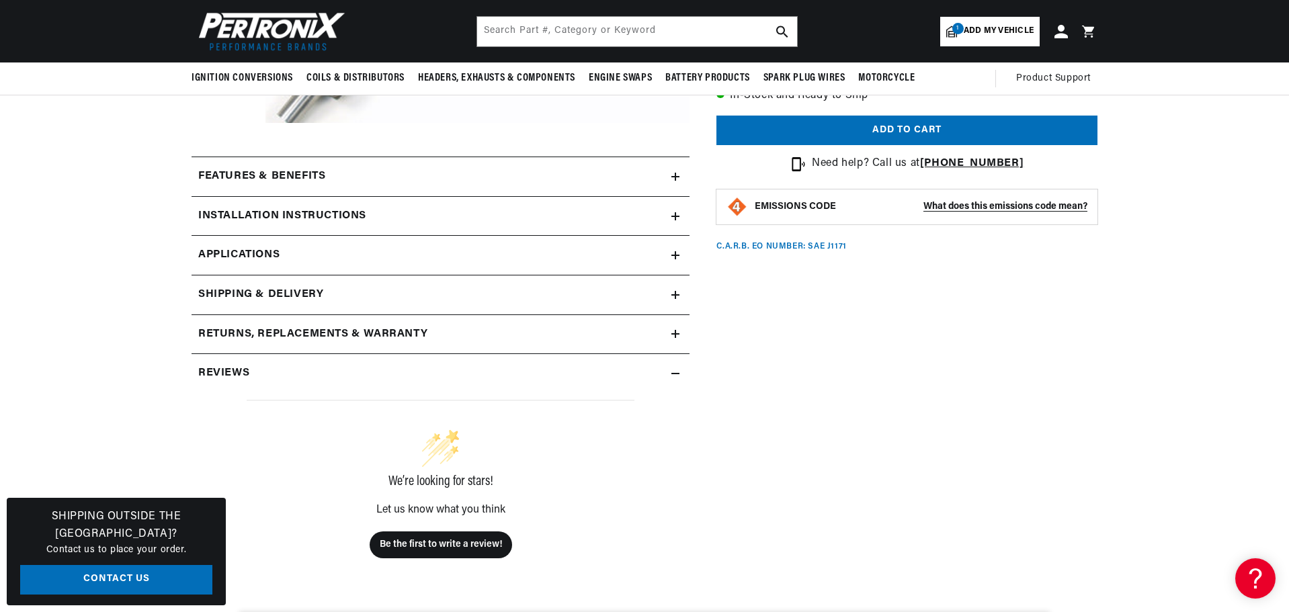
click at [675, 255] on icon at bounding box center [675, 255] width 8 height 8
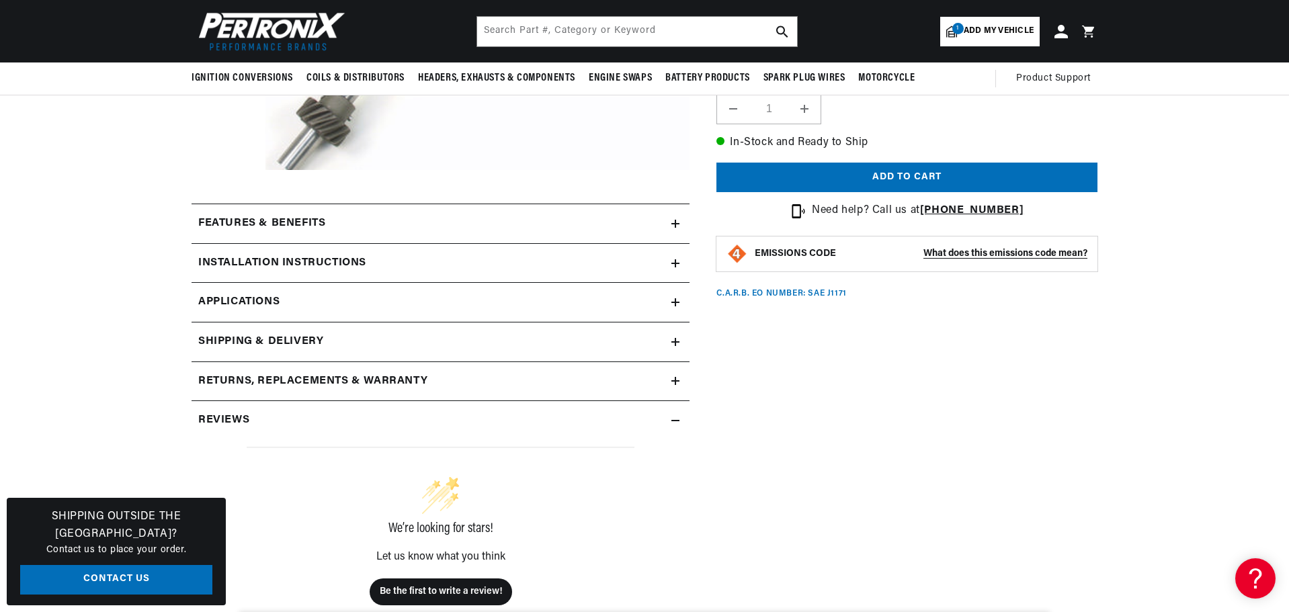
click at [273, 300] on span "Applications" at bounding box center [238, 302] width 81 height 17
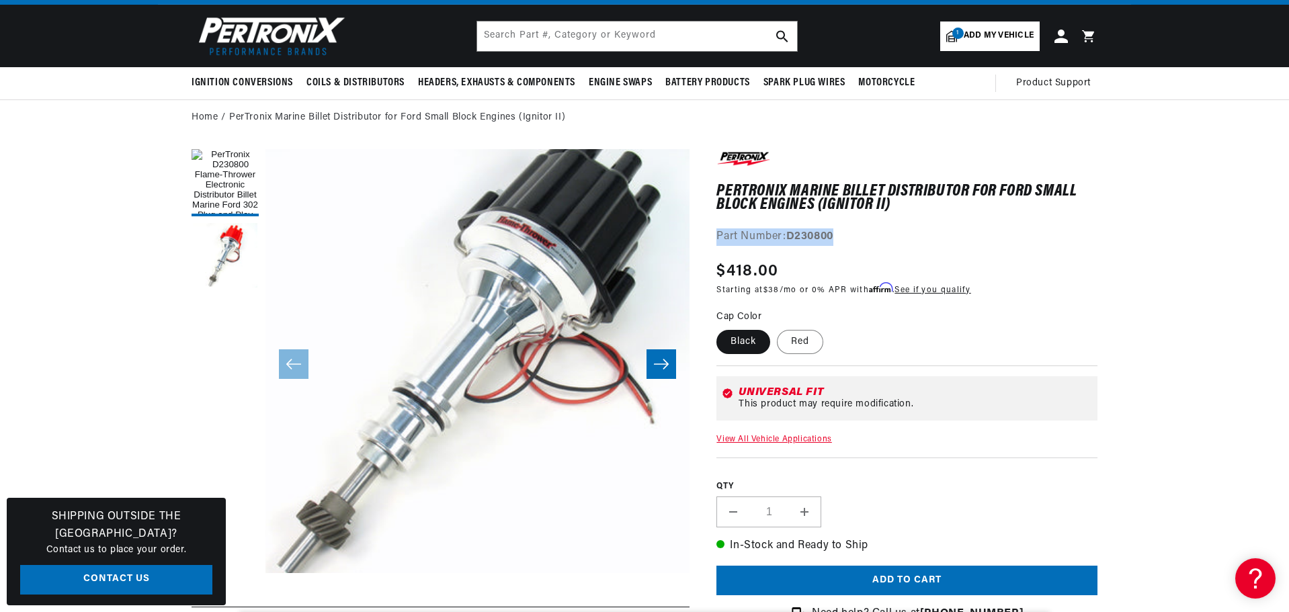
drag, startPoint x: 714, startPoint y: 240, endPoint x: 848, endPoint y: 245, distance: 134.5
click at [848, 245] on div "PerTronix Marine Billet Distributor for Ford Small Block Engines (Ignitor II) P…" at bounding box center [893, 616] width 408 height 934
click at [826, 242] on strong "D230800" at bounding box center [809, 236] width 47 height 11
drag, startPoint x: 787, startPoint y: 239, endPoint x: 845, endPoint y: 239, distance: 57.8
click at [845, 239] on div "Part Number: D230800" at bounding box center [906, 236] width 381 height 17
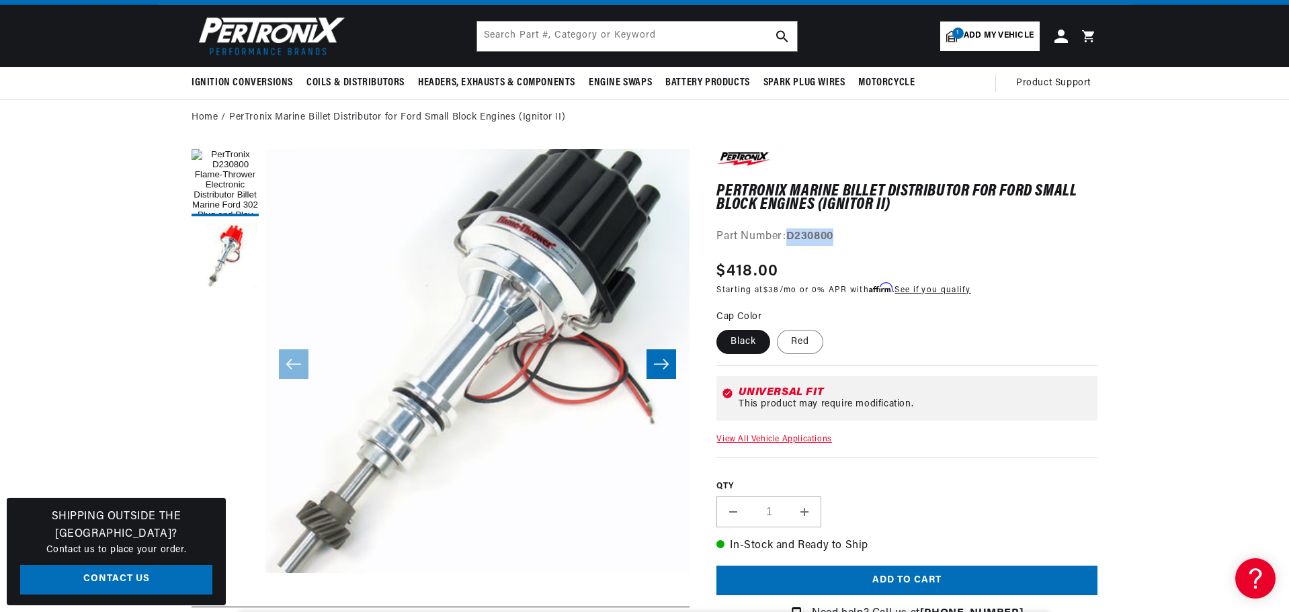
copy strong "D230800"
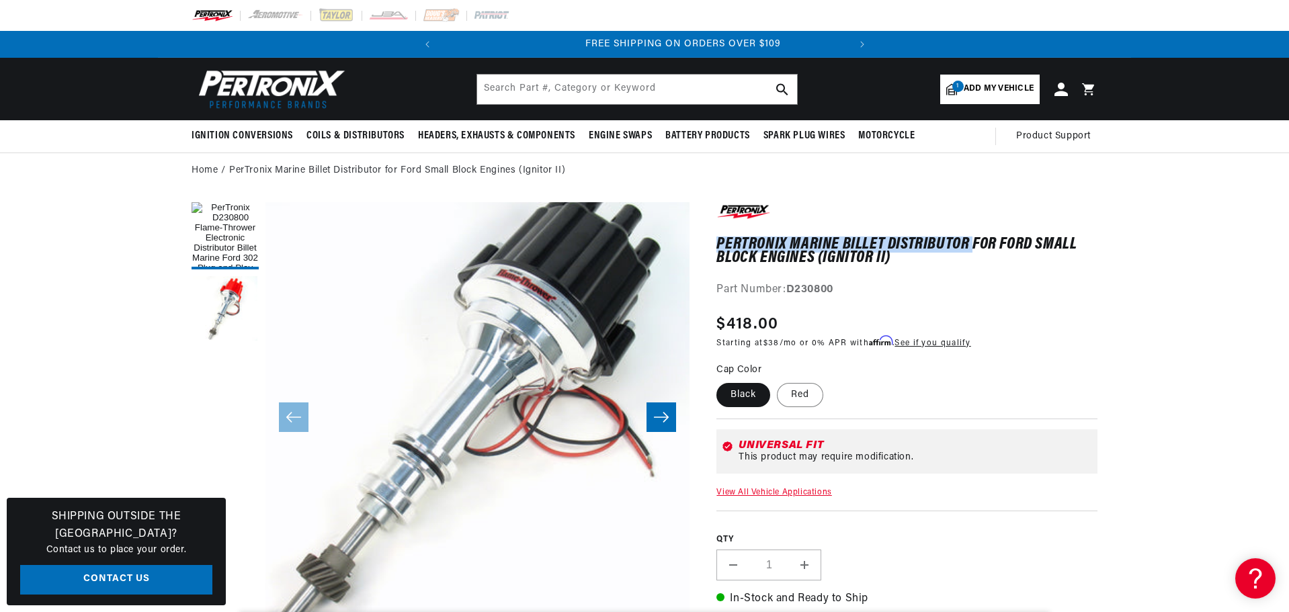
scroll to position [0, 407]
drag, startPoint x: 718, startPoint y: 243, endPoint x: 972, endPoint y: 244, distance: 254.0
click at [972, 244] on h1 "PerTronix Marine Billet Distributor for Ford Small Block Engines (Ignitor II)" at bounding box center [906, 252] width 381 height 28
